Goal: Transaction & Acquisition: Book appointment/travel/reservation

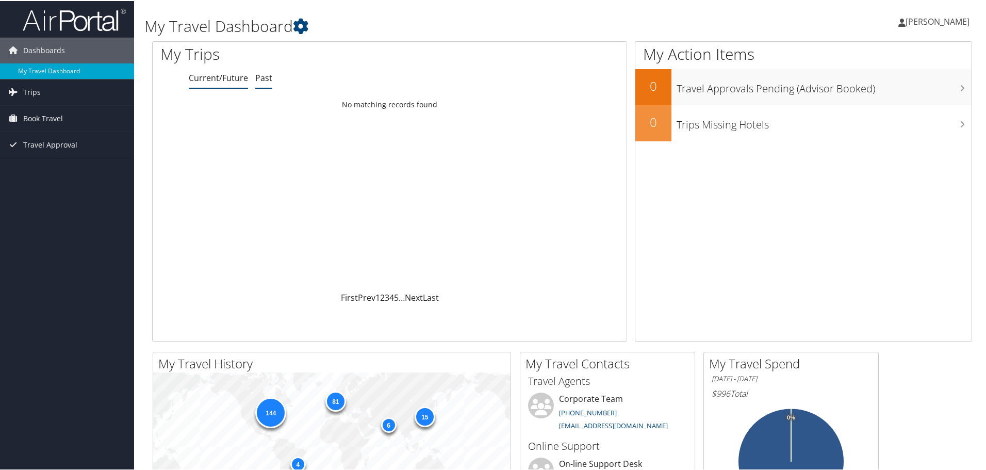
click at [262, 76] on link "Past" at bounding box center [263, 76] width 17 height 11
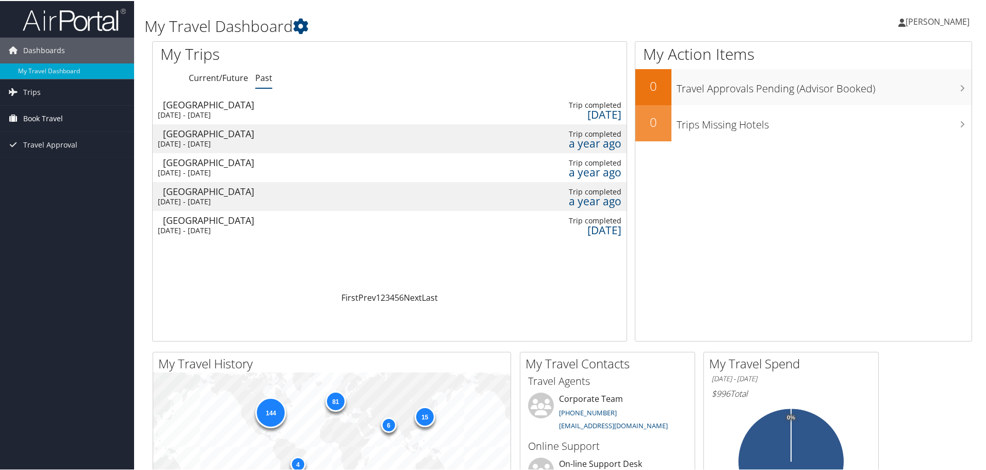
click at [57, 119] on span "Book Travel" at bounding box center [43, 118] width 40 height 26
click at [51, 170] on link "Book/Manage Online Trips" at bounding box center [67, 168] width 134 height 15
